Goal: Information Seeking & Learning: Learn about a topic

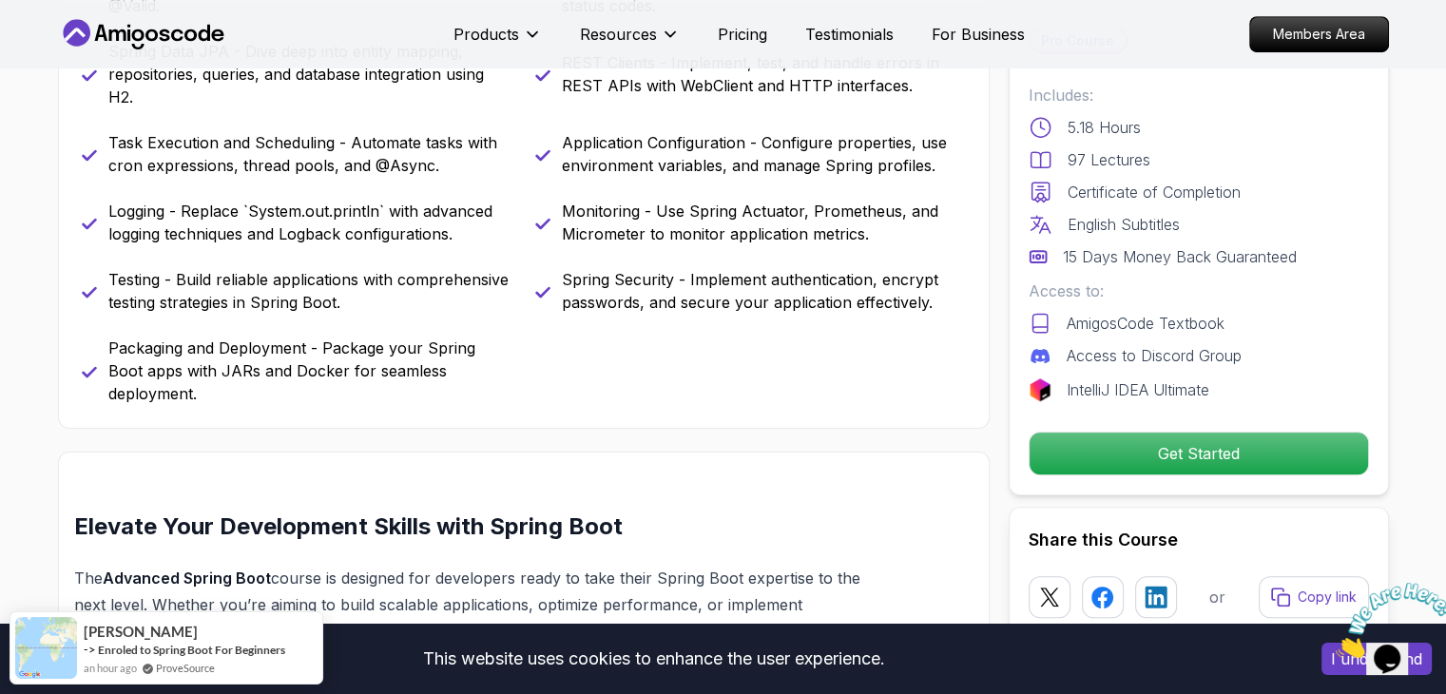
scroll to position [951, 0]
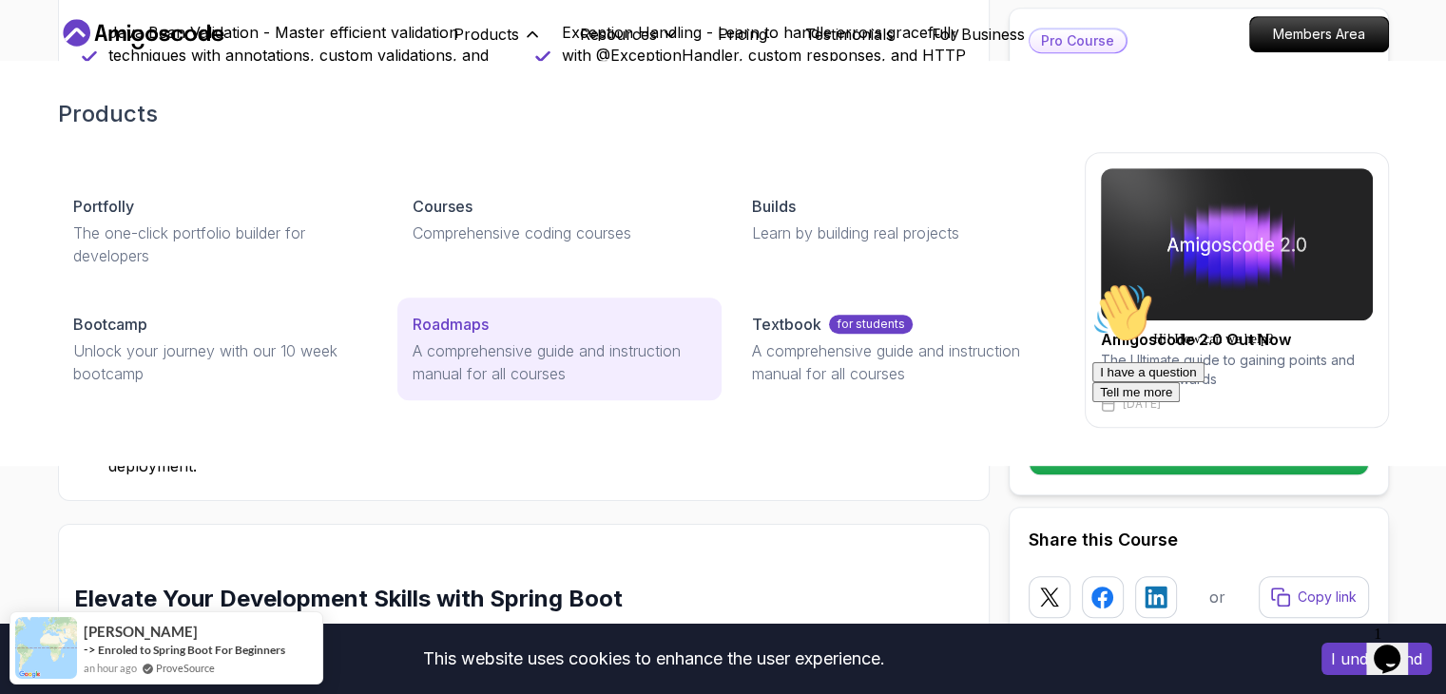
click at [454, 333] on p "Roadmaps" at bounding box center [451, 324] width 76 height 23
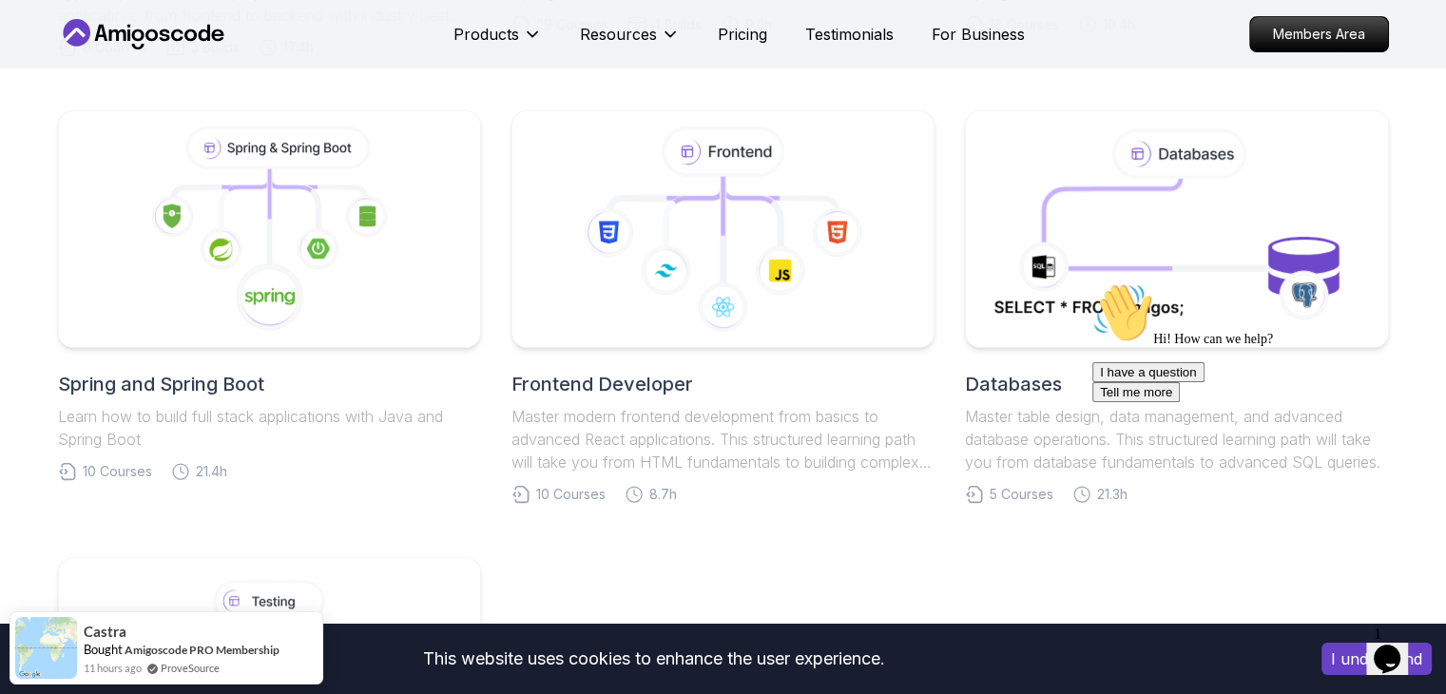
scroll to position [475, 0]
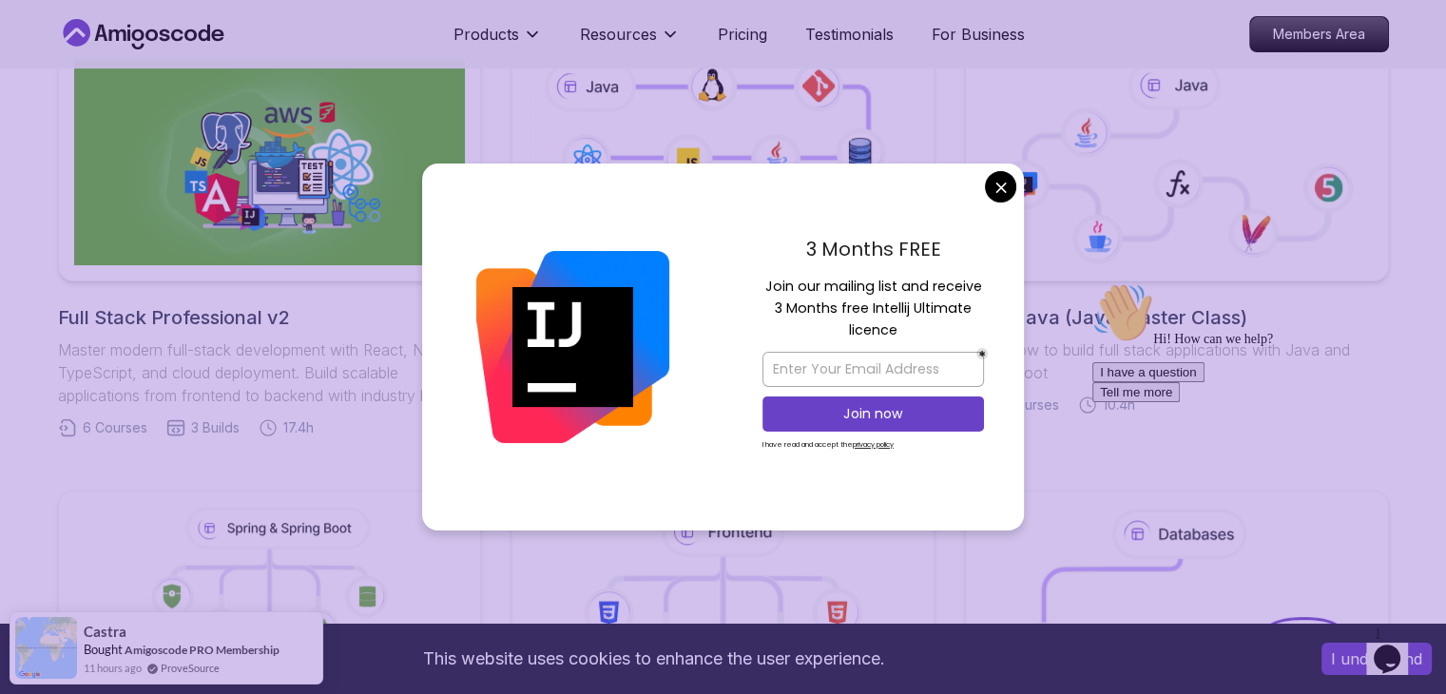
click at [183, 304] on h2 "Full Stack Professional v2" at bounding box center [269, 317] width 423 height 27
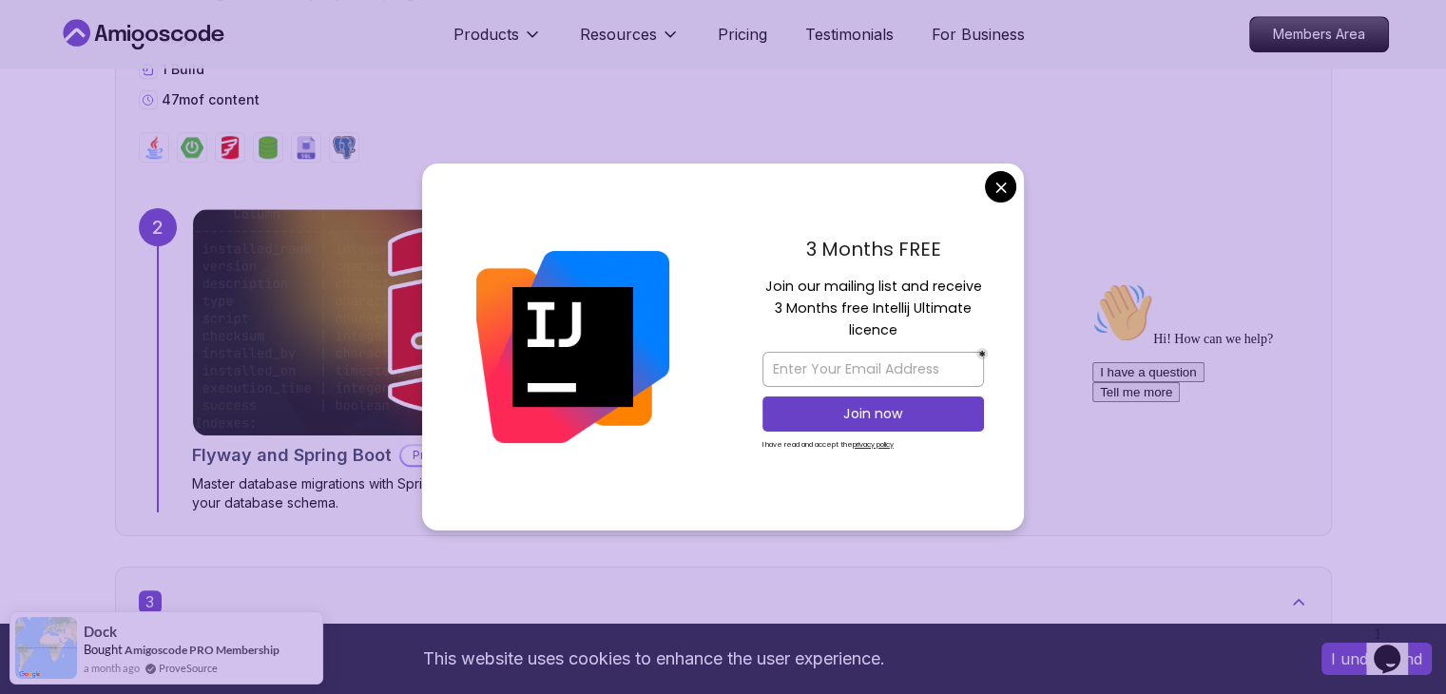
scroll to position [2187, 0]
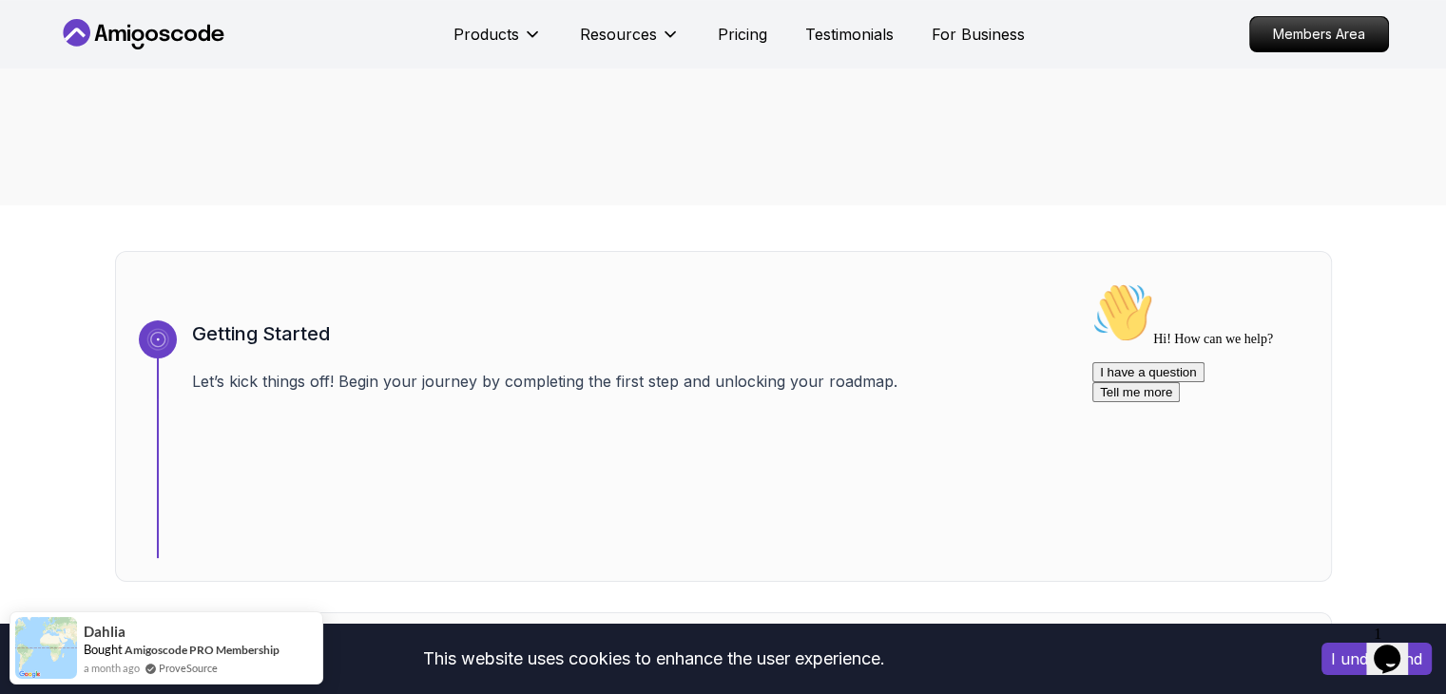
scroll to position [0, 0]
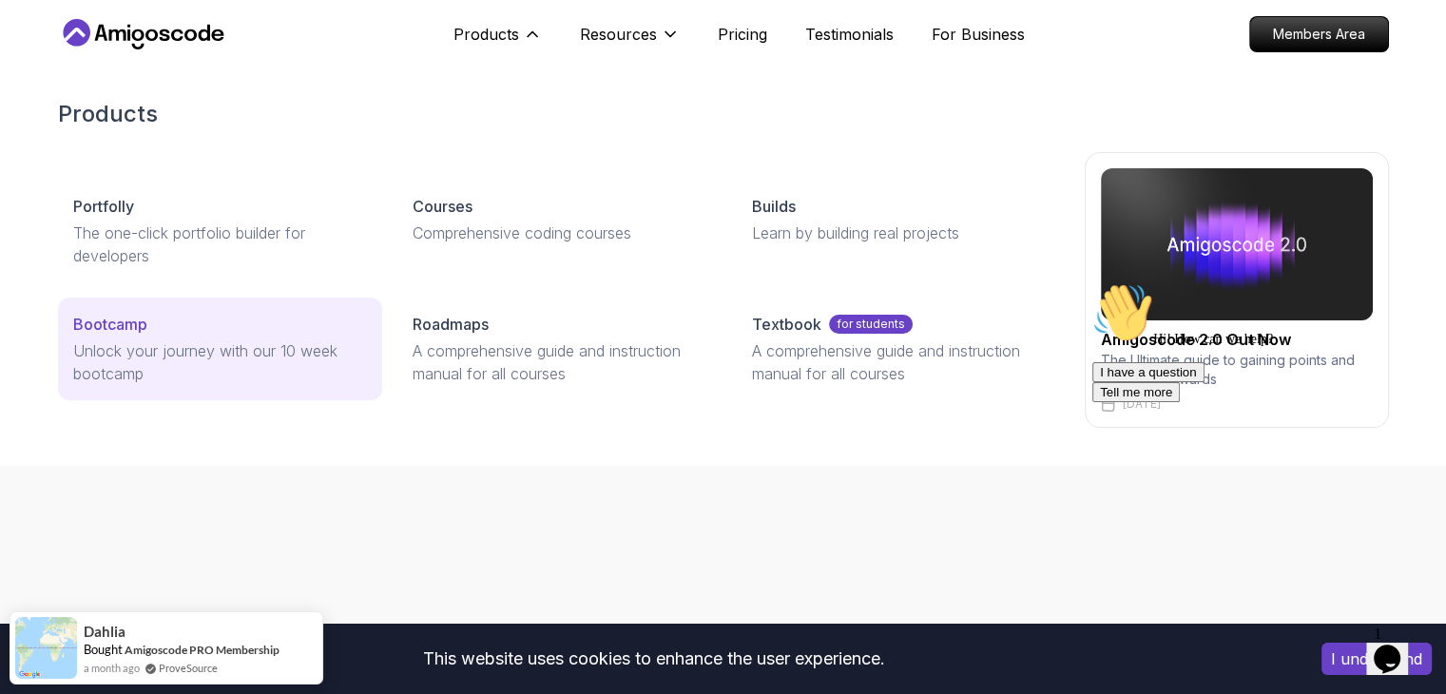
click at [113, 343] on p "Unlock your journey with our 10 week bootcamp" at bounding box center [220, 362] width 294 height 46
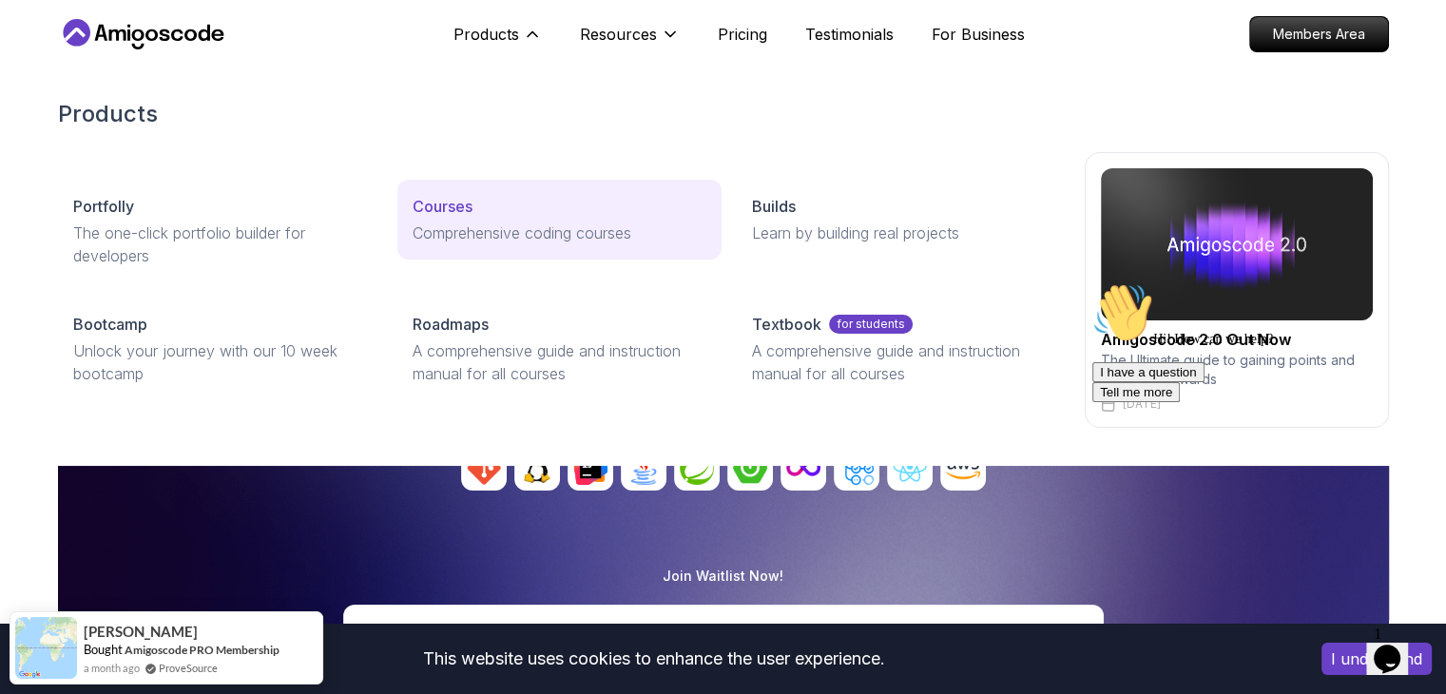
drag, startPoint x: 417, startPoint y: 214, endPoint x: 430, endPoint y: 213, distance: 12.4
click at [417, 214] on p "Courses" at bounding box center [443, 206] width 60 height 23
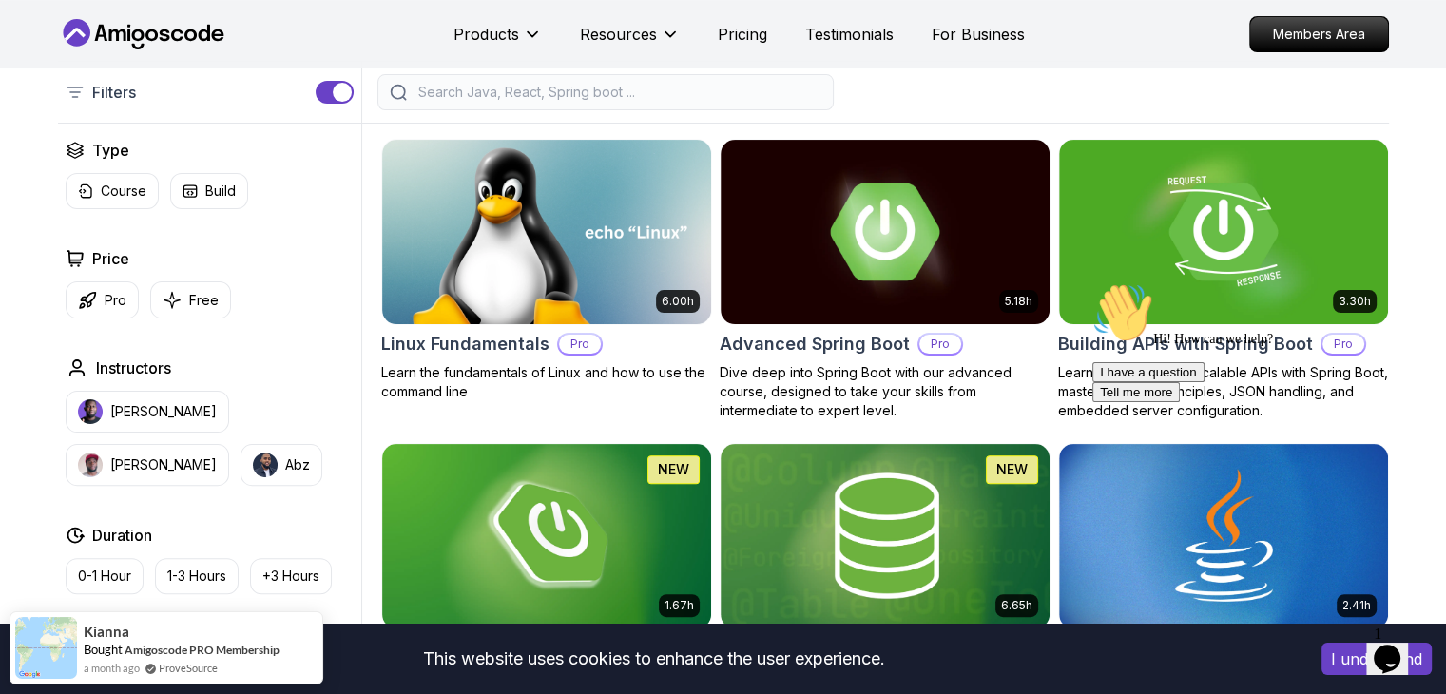
scroll to position [571, 0]
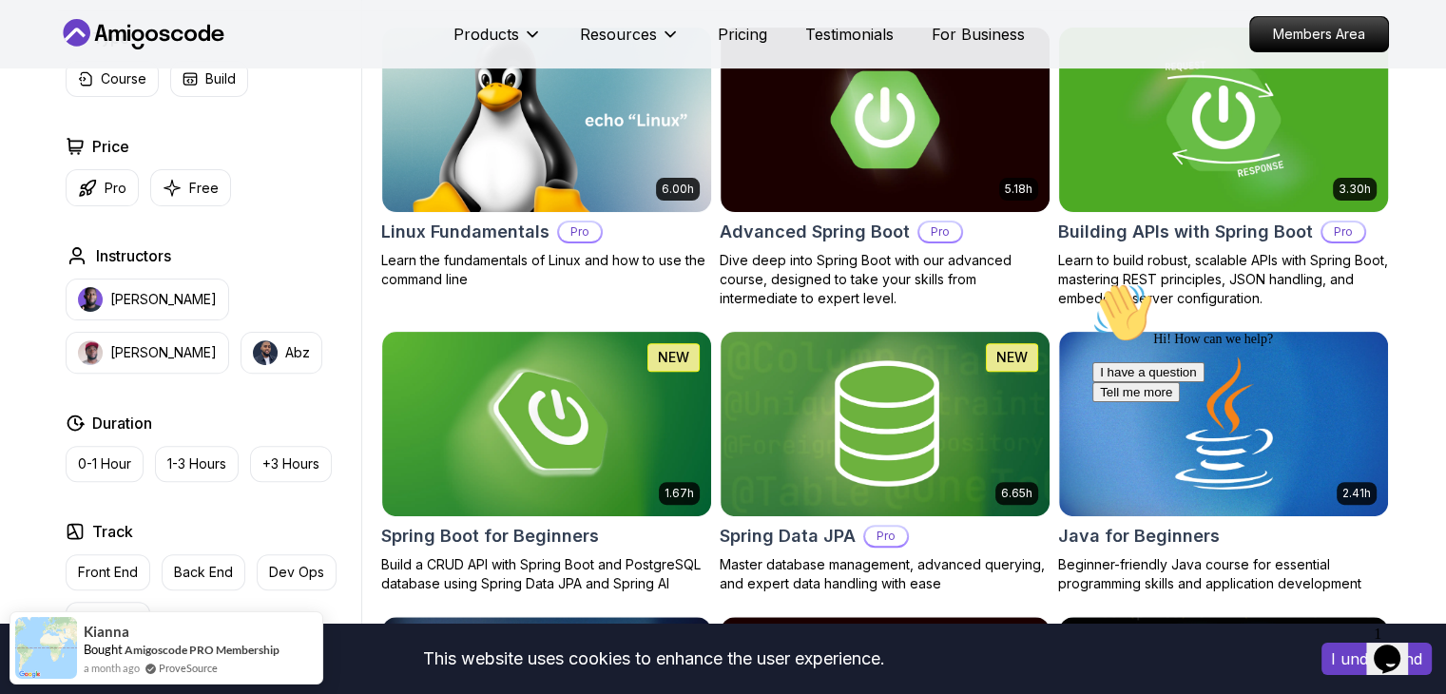
click at [1187, 161] on img at bounding box center [1223, 119] width 345 height 193
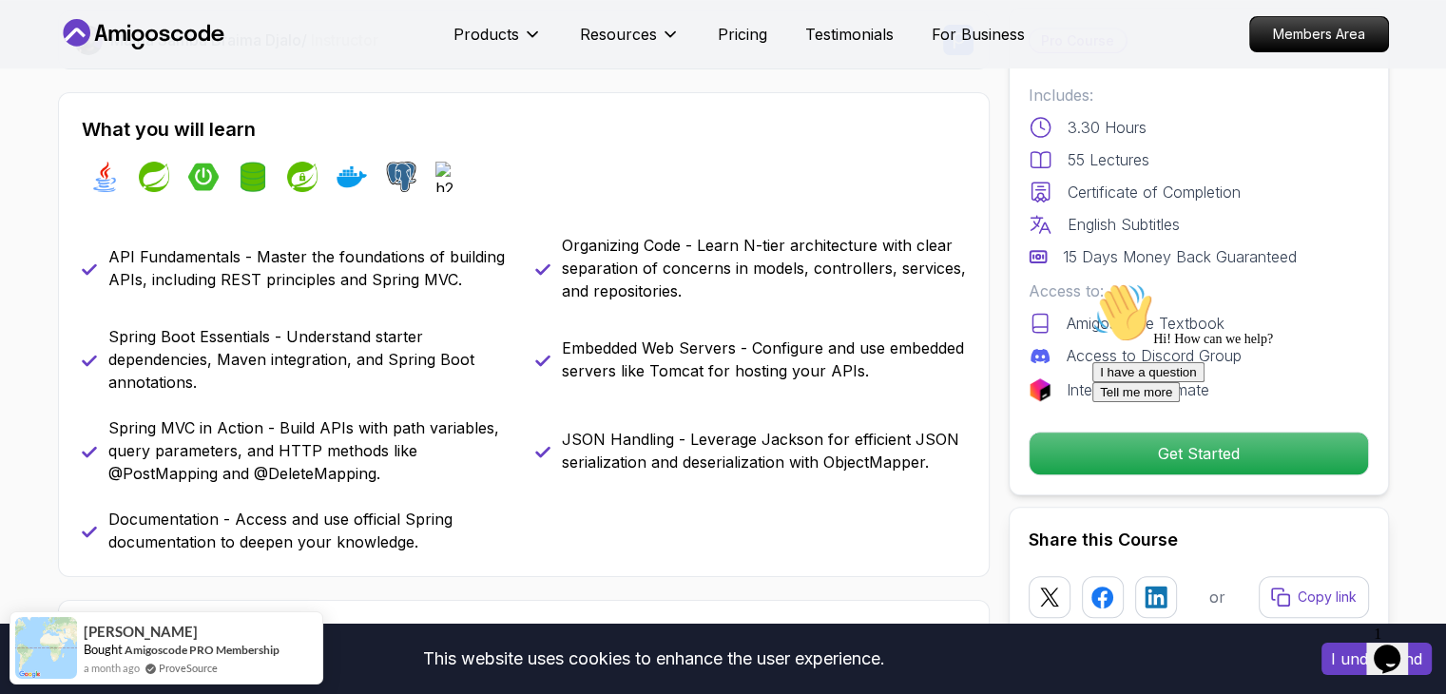
scroll to position [761, 0]
